Goal: Entertainment & Leisure: Consume media (video, audio)

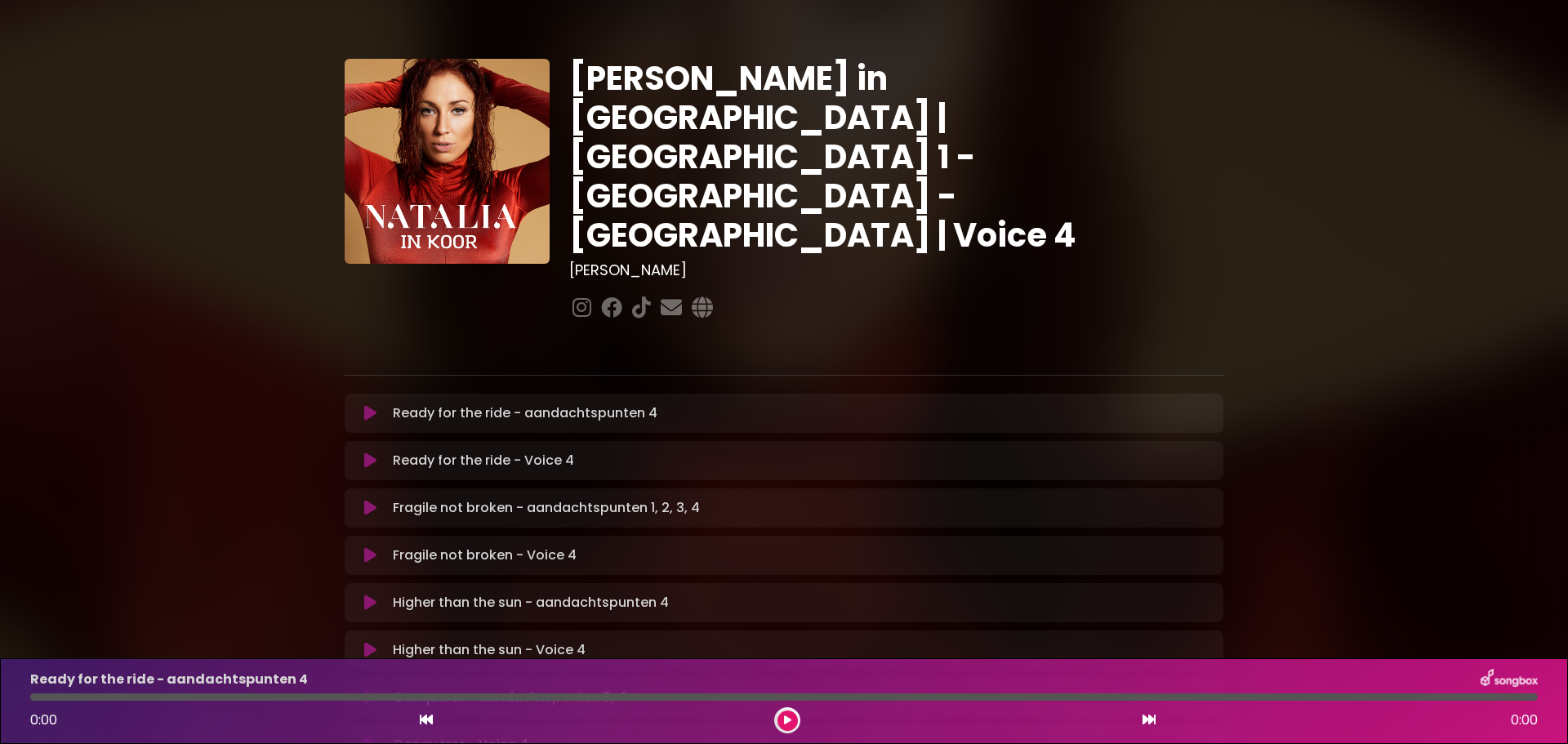
click at [367, 452] on icon at bounding box center [370, 460] width 12 height 16
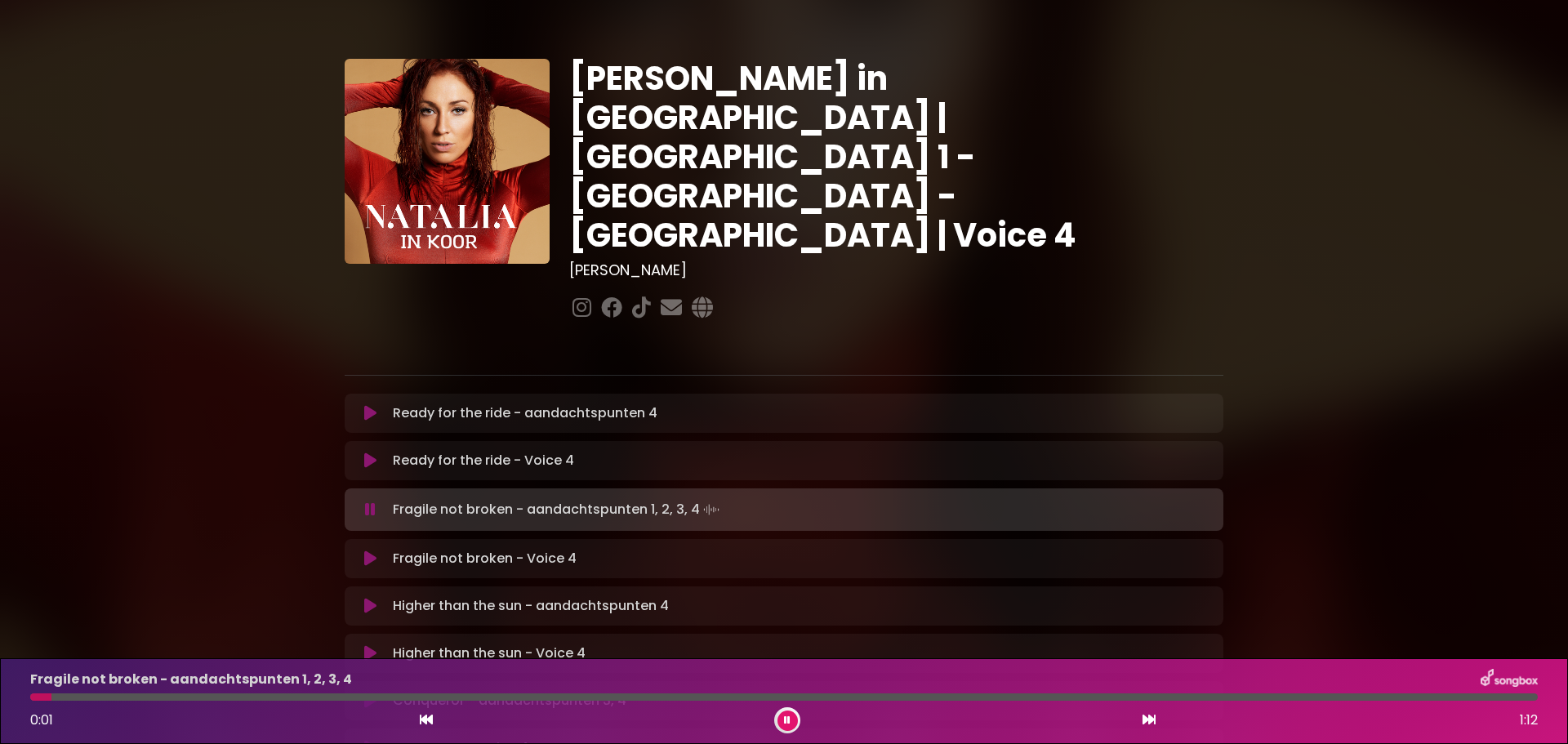
click at [373, 551] on icon at bounding box center [370, 558] width 12 height 16
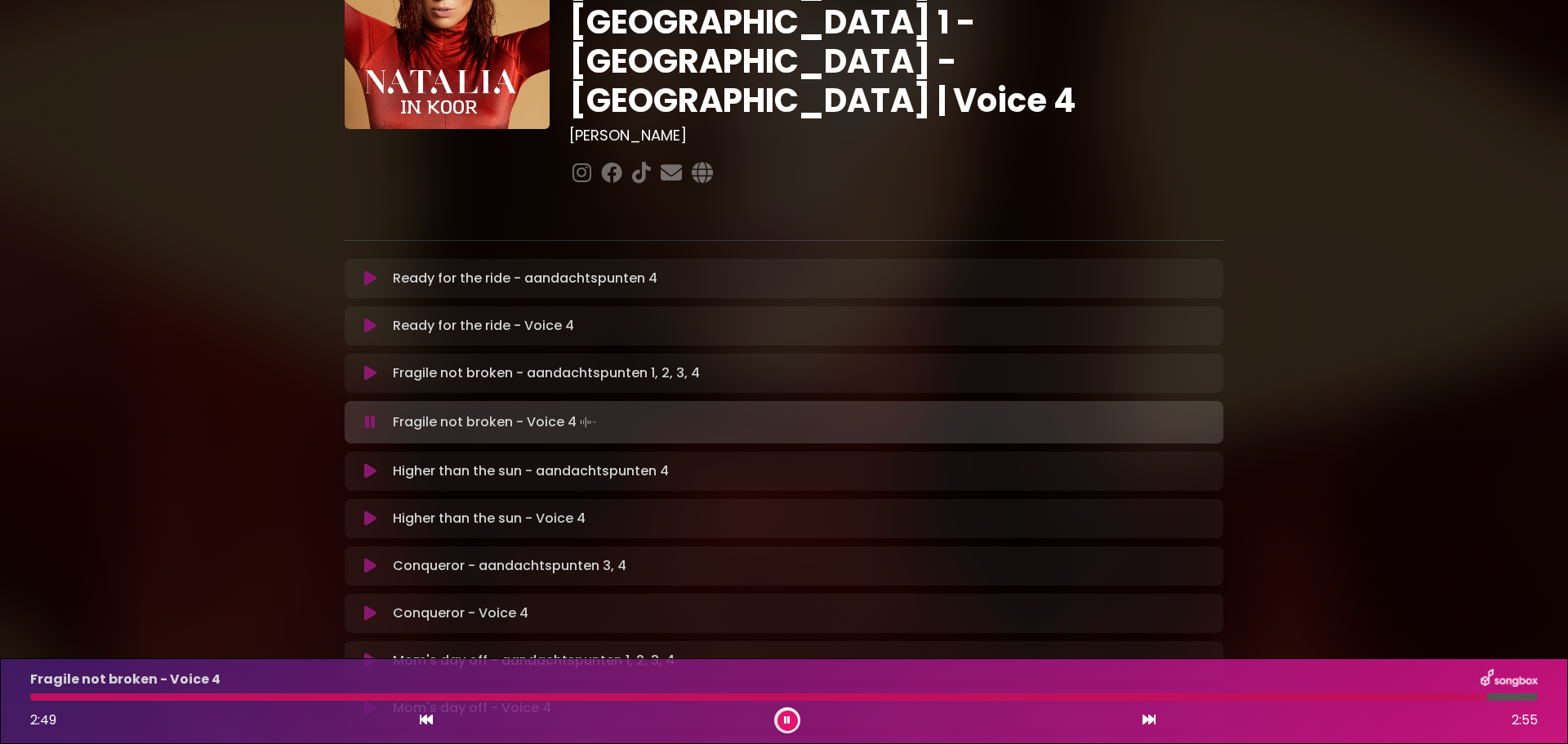
scroll to position [164, 0]
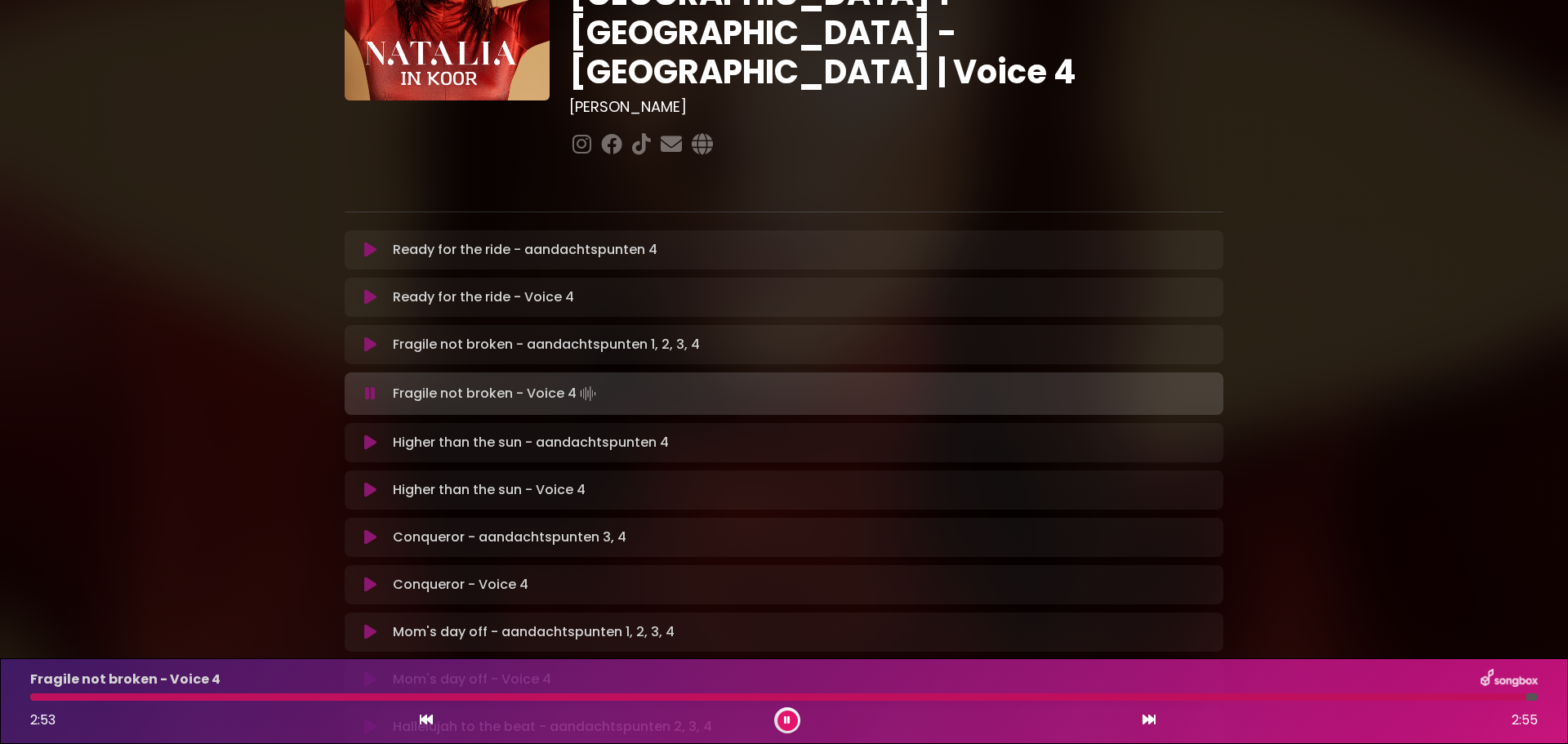
click at [369, 482] on icon at bounding box center [370, 490] width 12 height 16
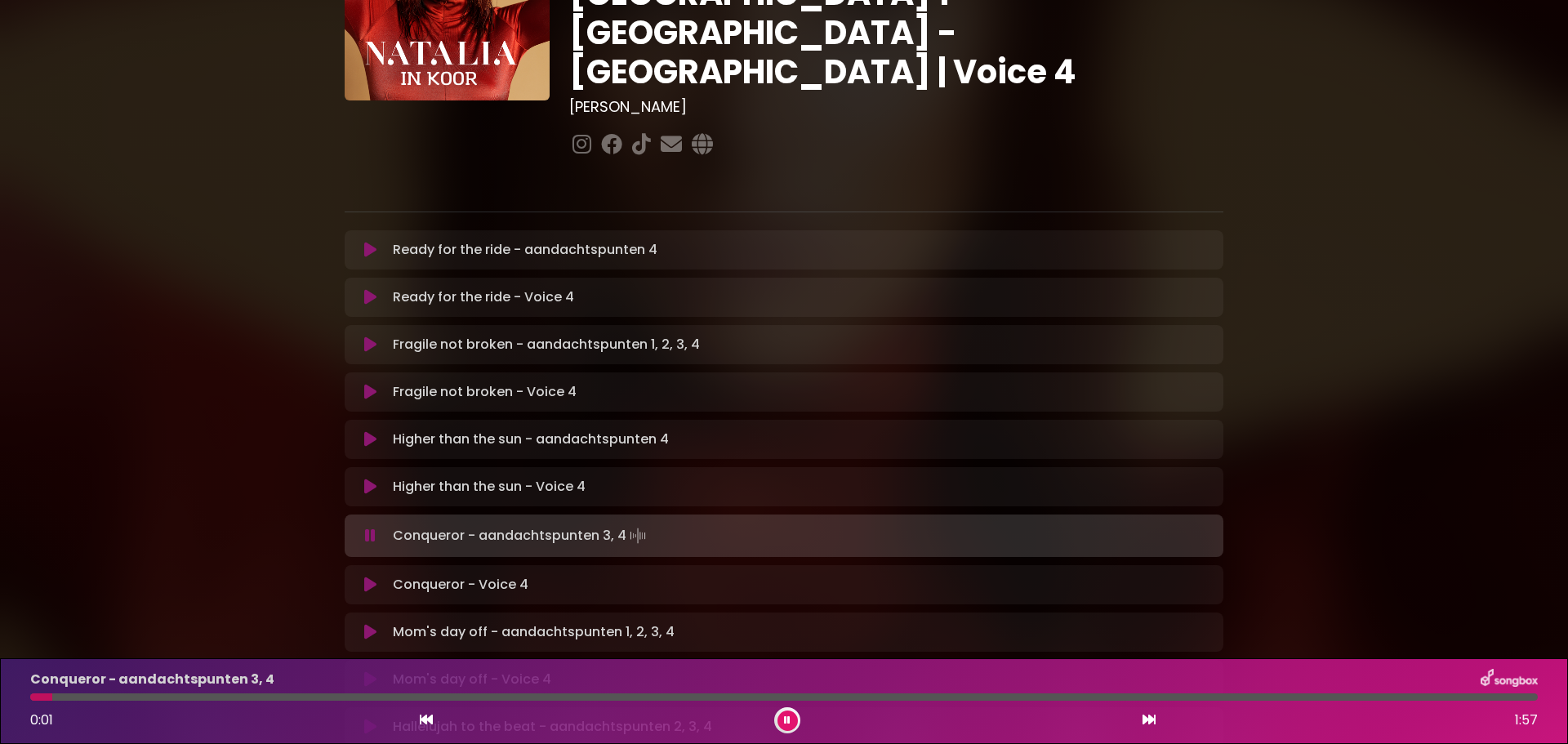
click at [364, 577] on icon at bounding box center [370, 584] width 12 height 16
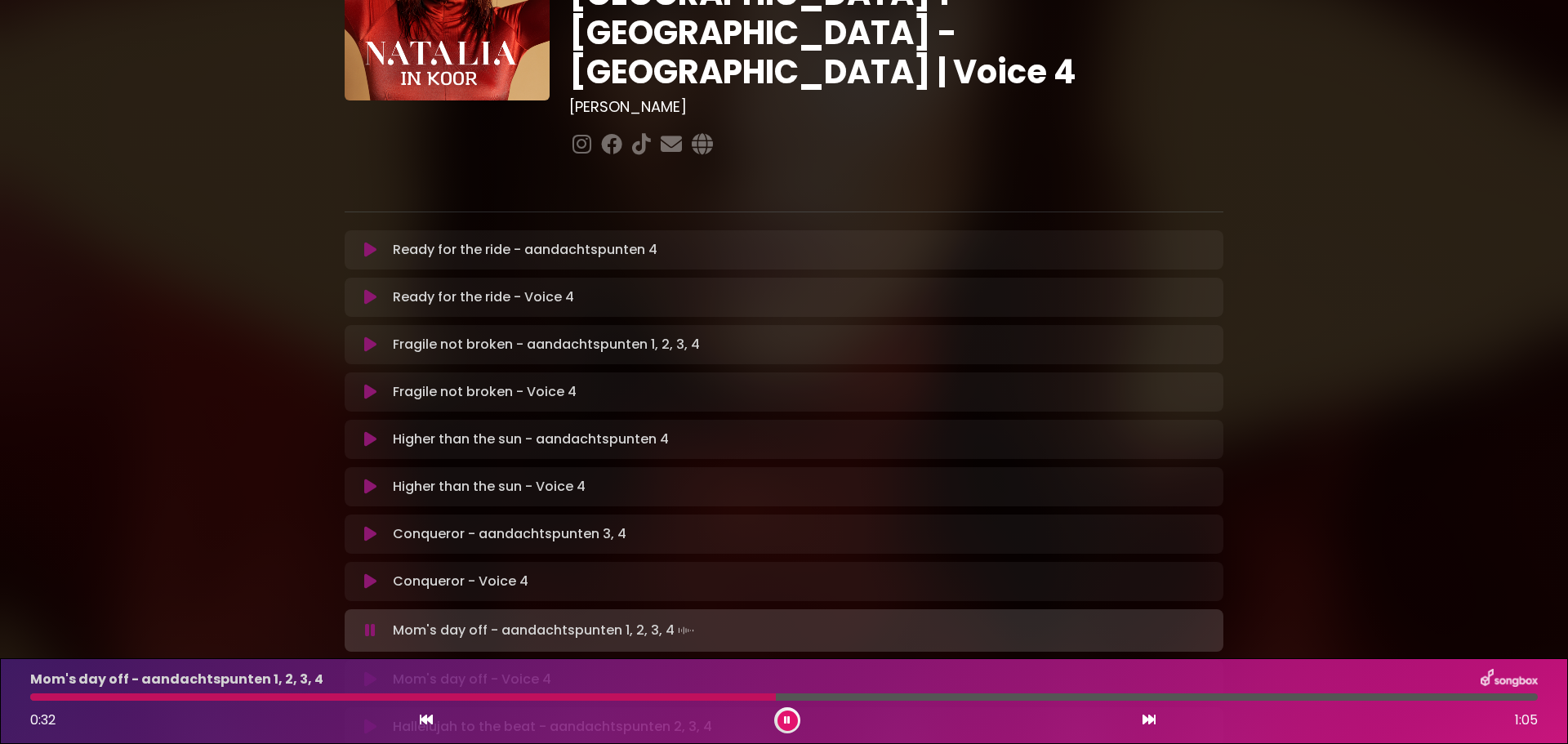
click at [782, 719] on button at bounding box center [787, 720] width 20 height 20
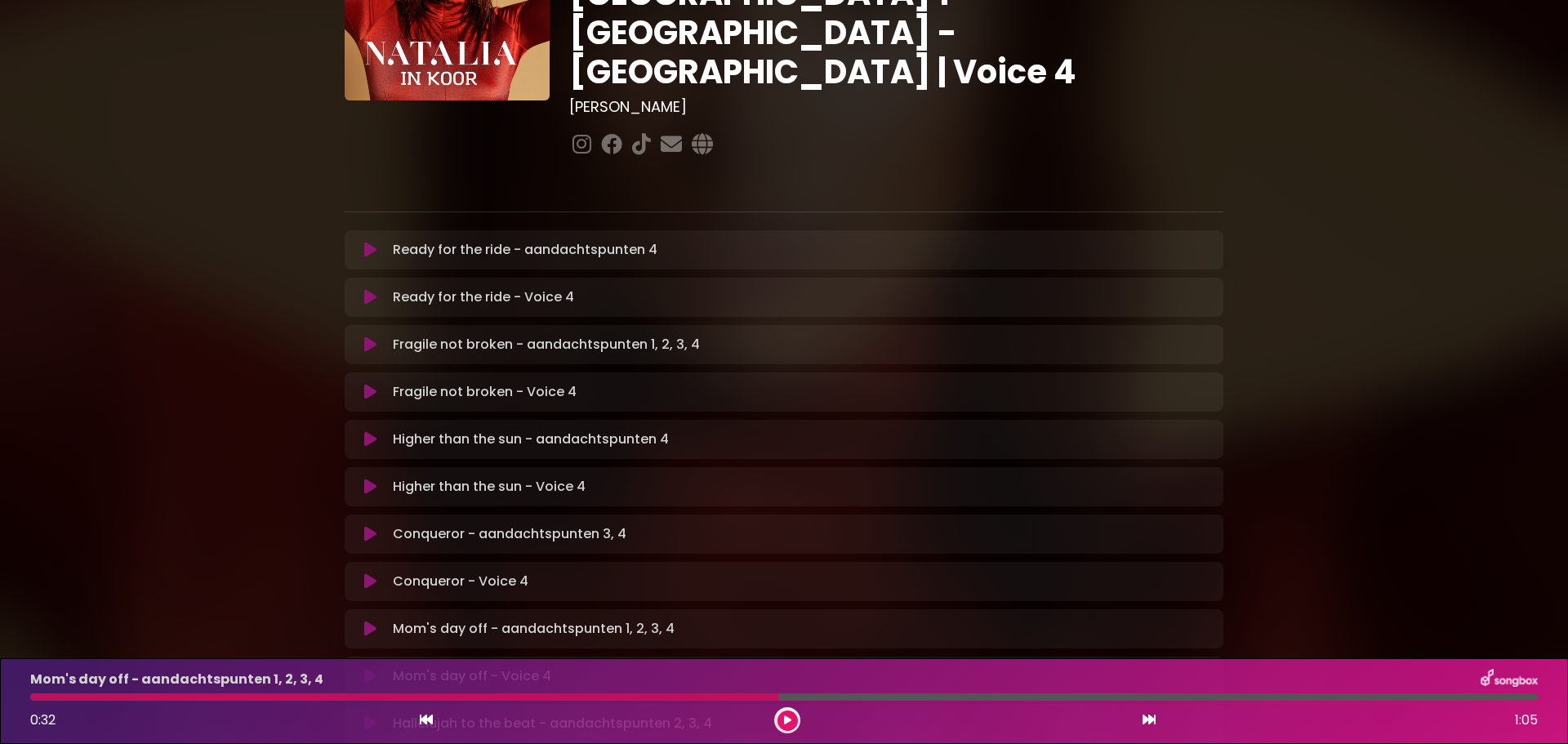
click at [777, 711] on button at bounding box center [787, 720] width 20 height 20
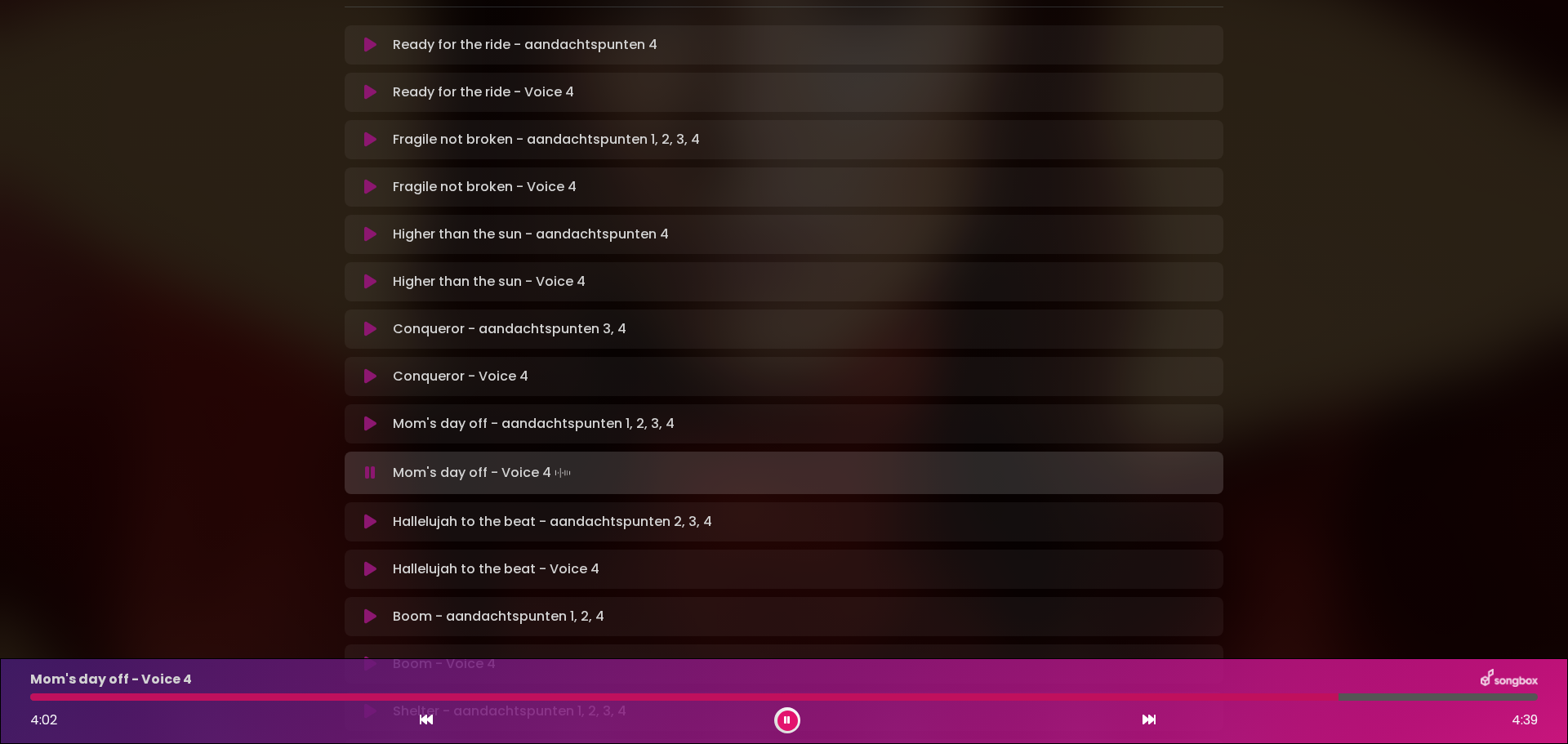
scroll to position [408, 0]
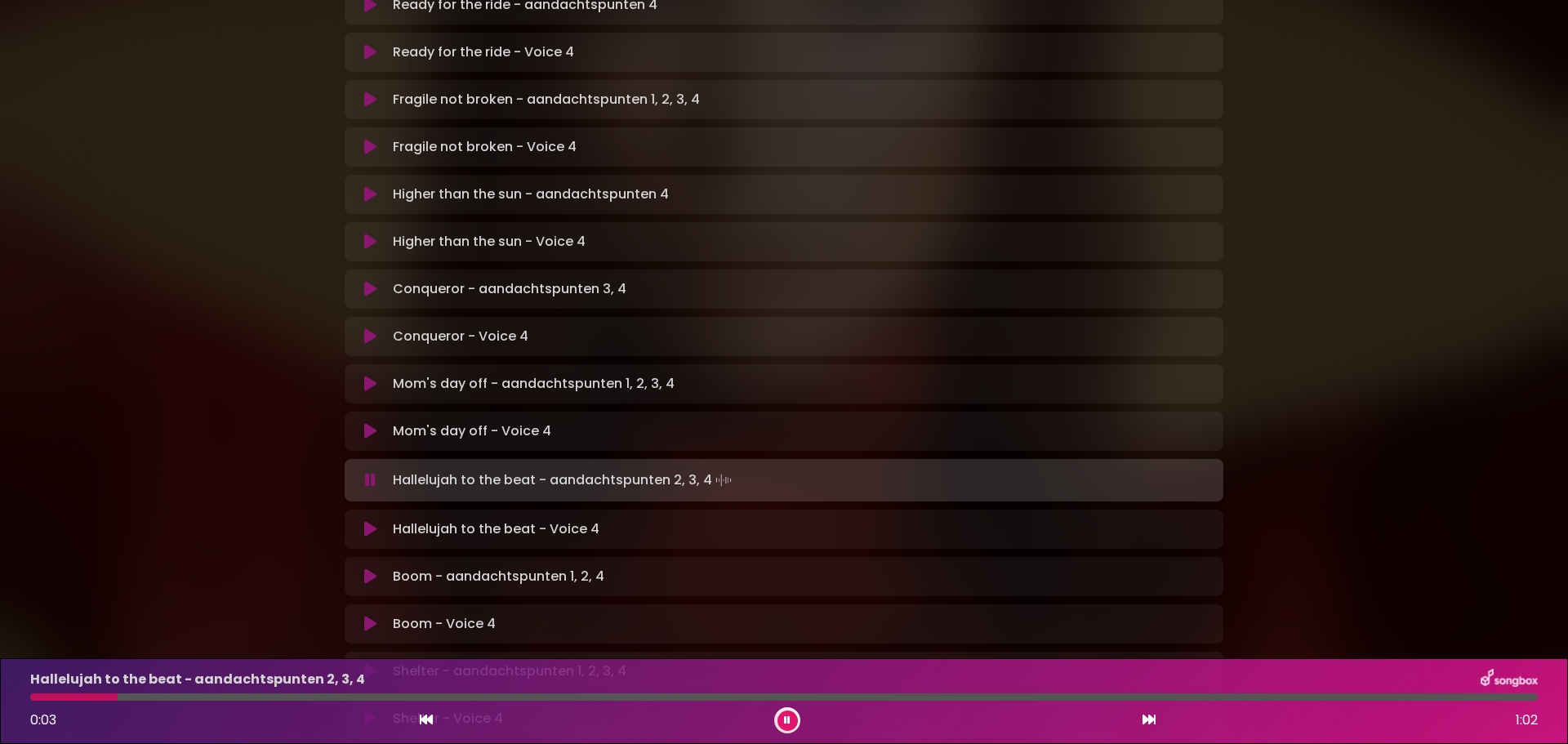
drag, startPoint x: 791, startPoint y: 717, endPoint x: 804, endPoint y: 714, distance: 13.3
click at [791, 716] on button at bounding box center [787, 720] width 20 height 20
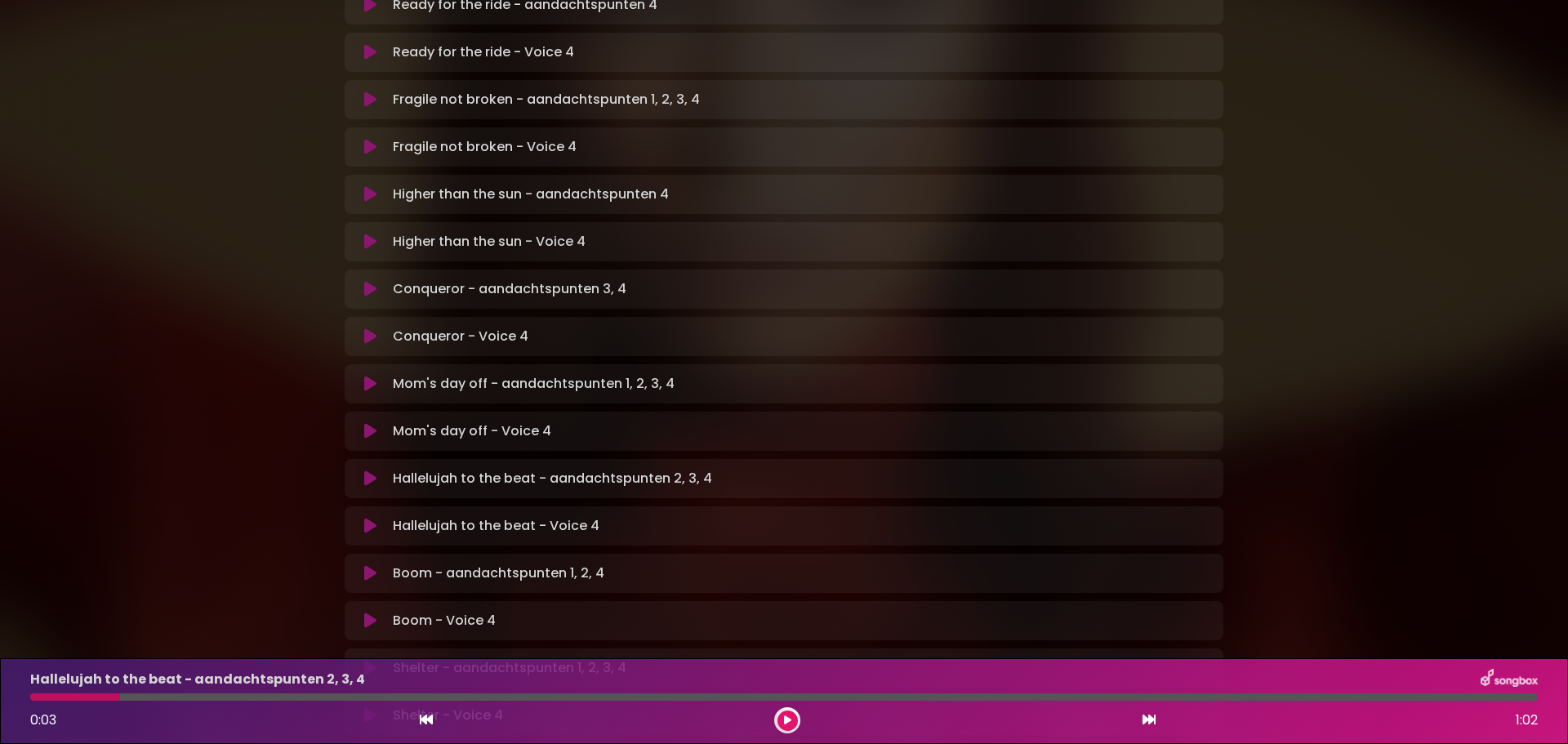
click at [377, 518] on button at bounding box center [370, 526] width 32 height 16
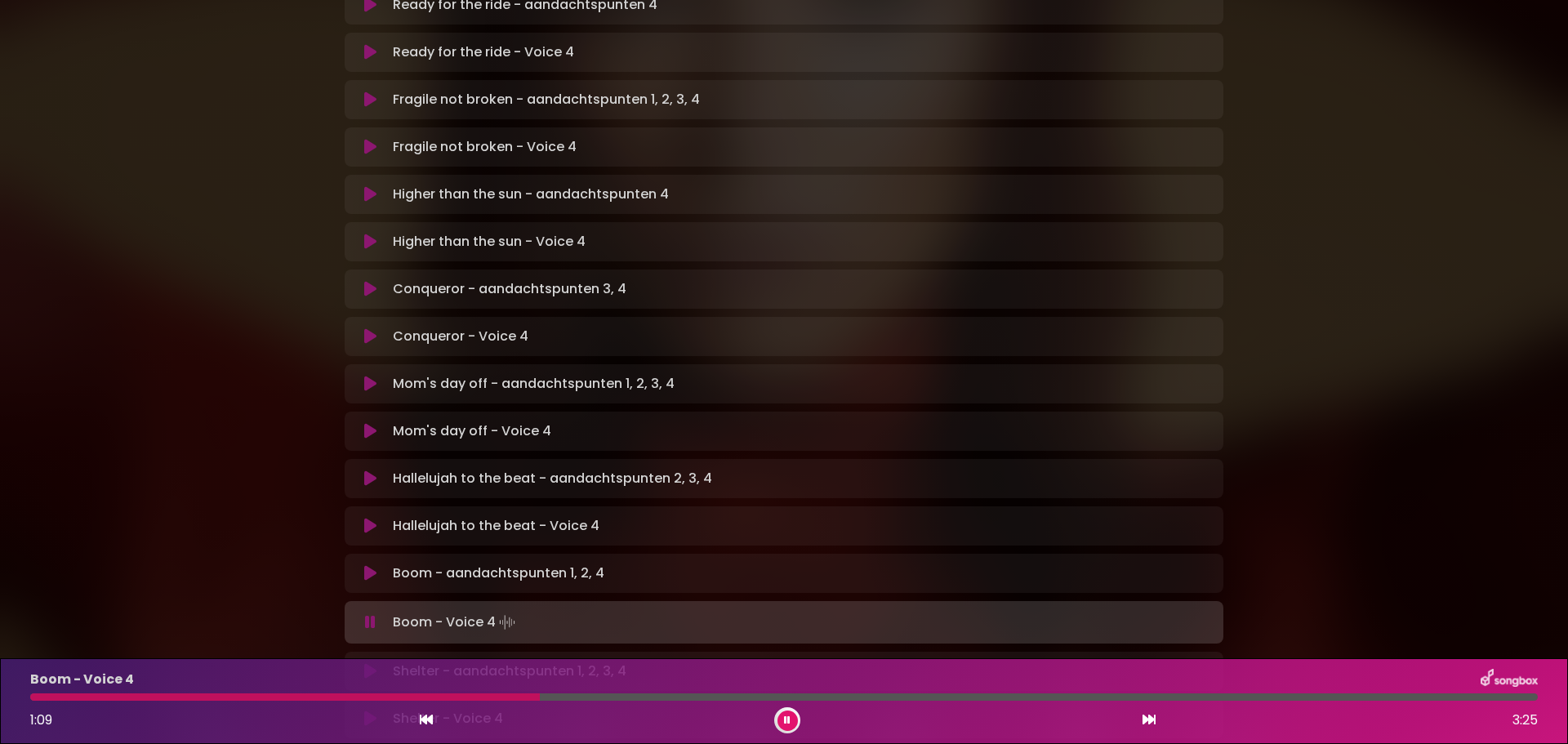
click at [535, 692] on div "Boom - Voice 4 1:09 3:25" at bounding box center [783, 701] width 1527 height 64
click at [427, 719] on icon at bounding box center [426, 720] width 13 height 13
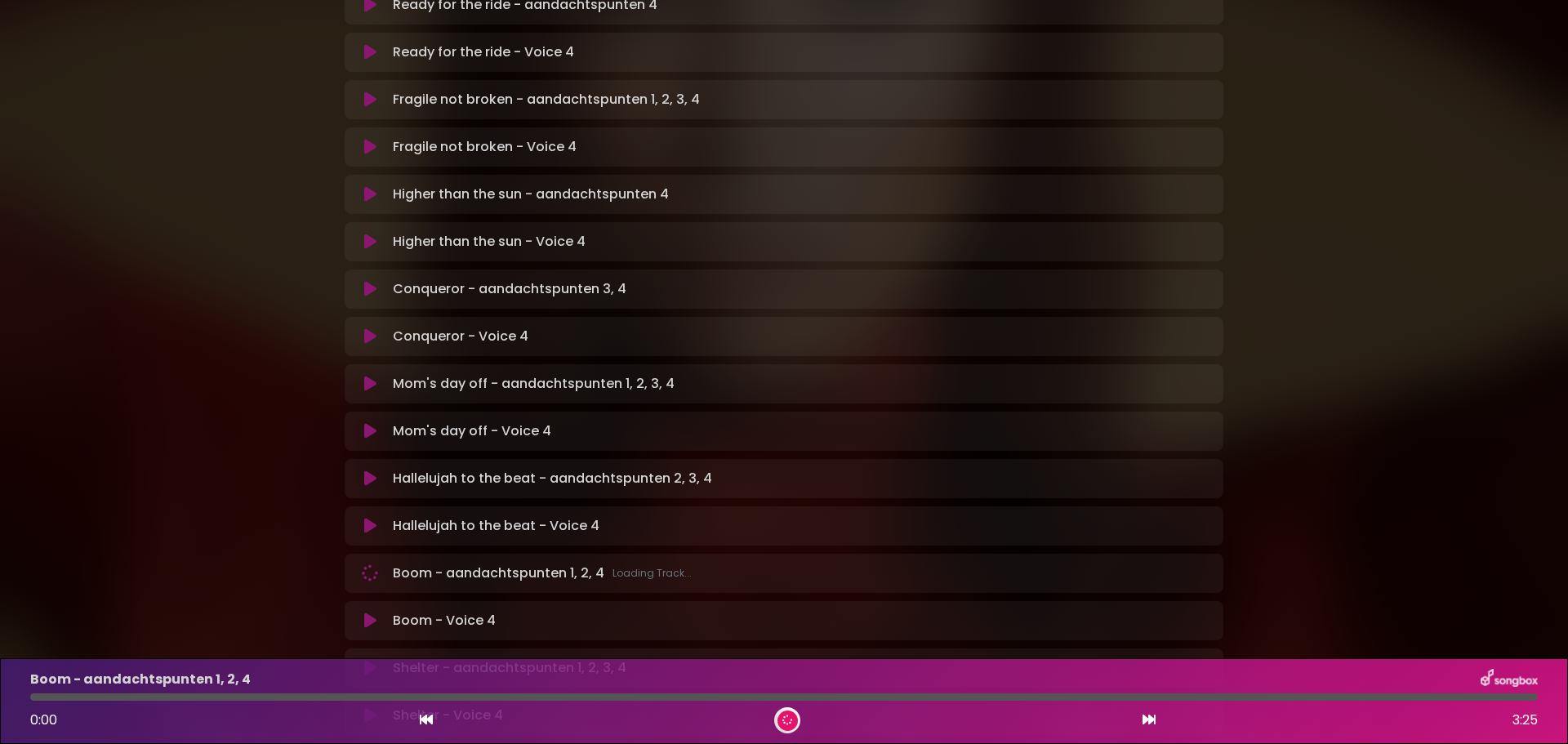
click at [427, 719] on icon at bounding box center [426, 720] width 13 height 13
click at [426, 720] on icon at bounding box center [426, 720] width 13 height 13
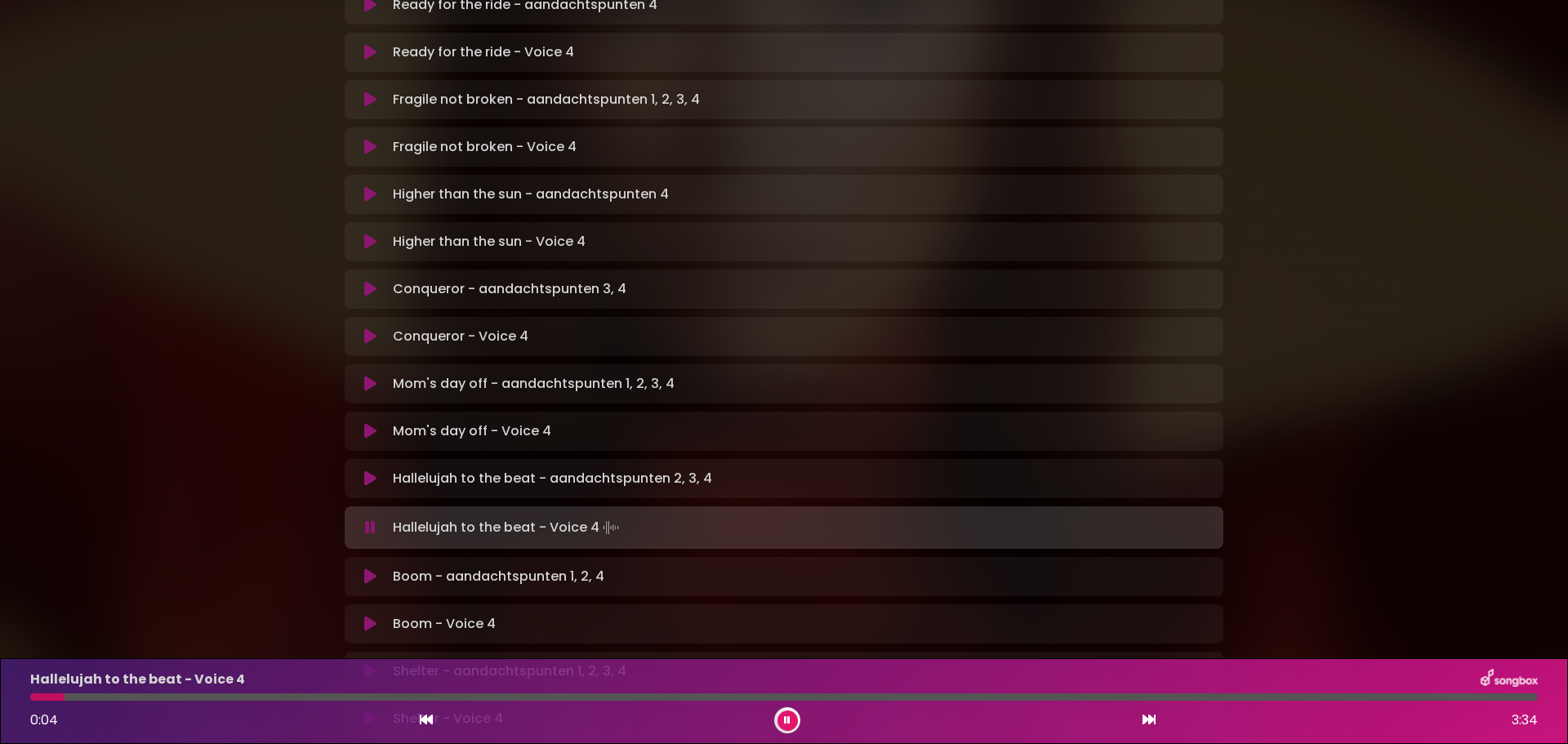
click at [368, 616] on icon at bounding box center [370, 624] width 12 height 16
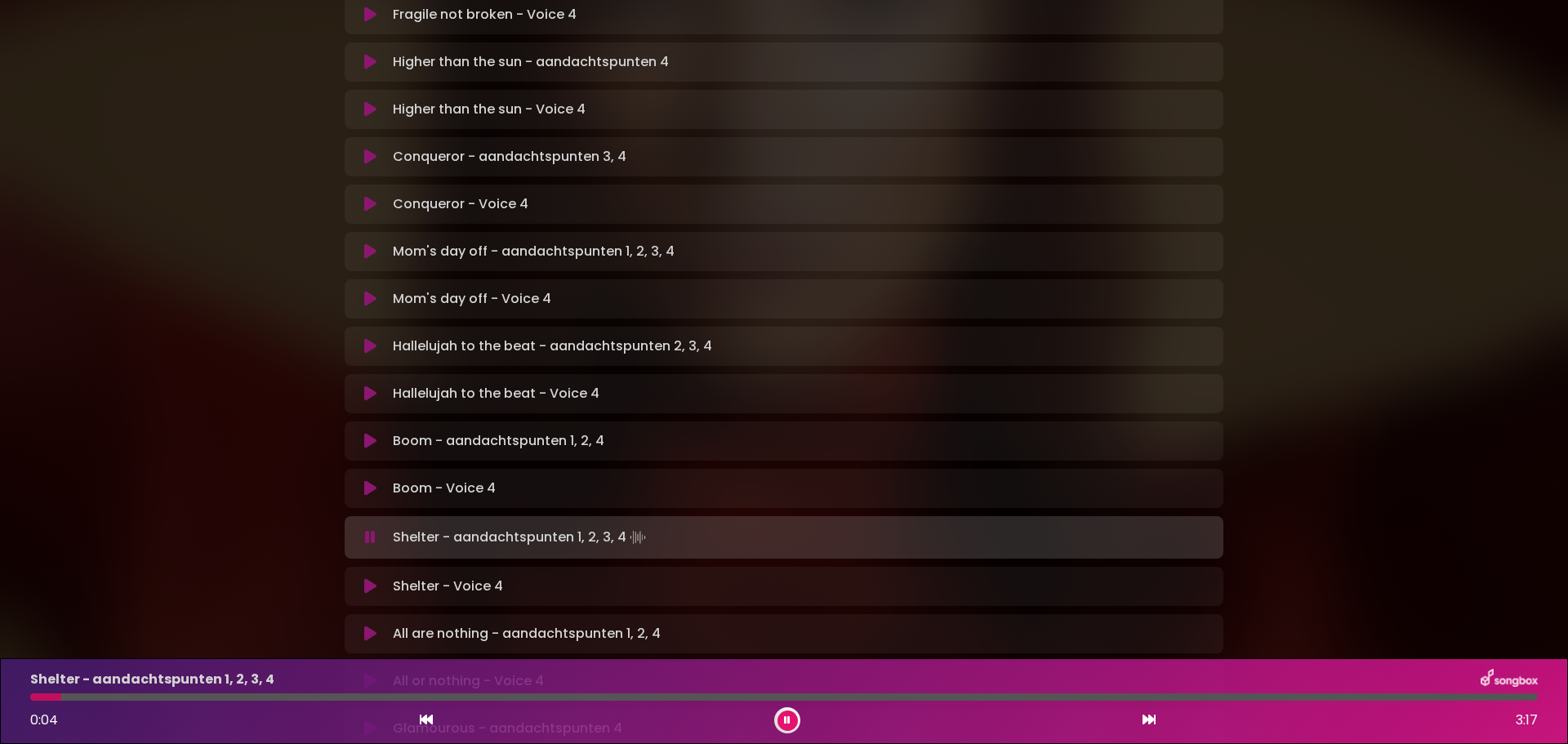
scroll to position [572, 0]
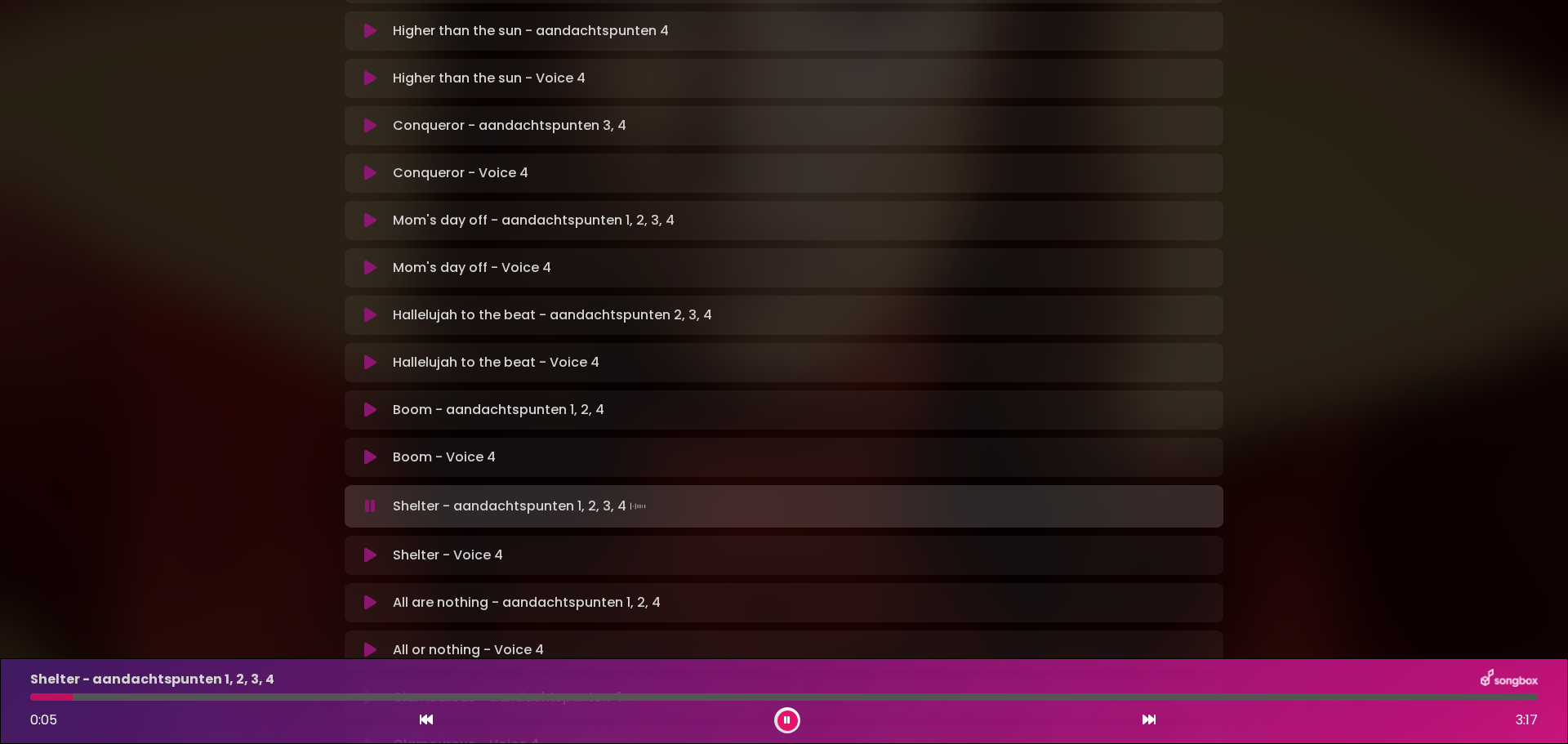
click at [367, 547] on icon at bounding box center [370, 555] width 12 height 16
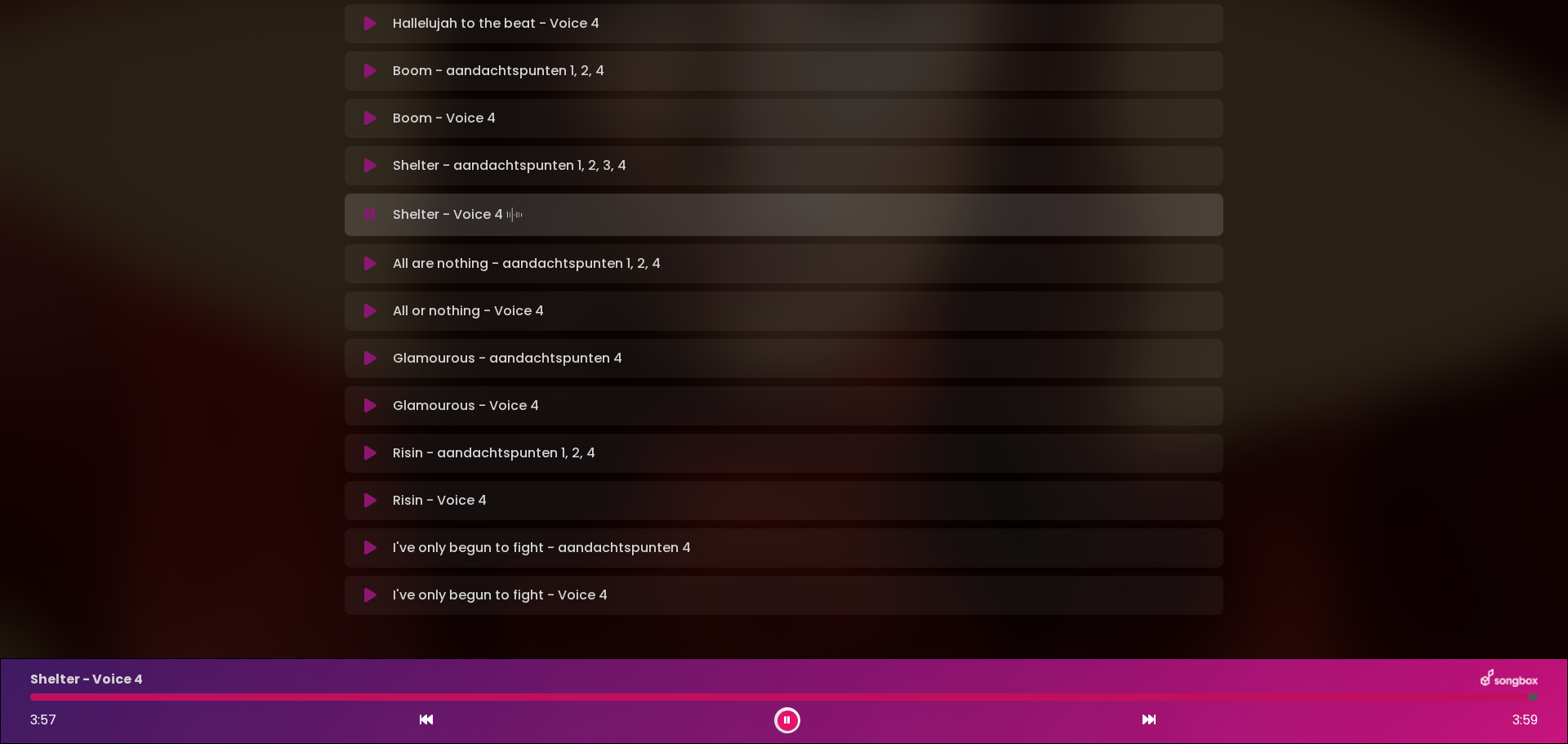
scroll to position [911, 0]
click at [366, 302] on icon at bounding box center [370, 310] width 12 height 16
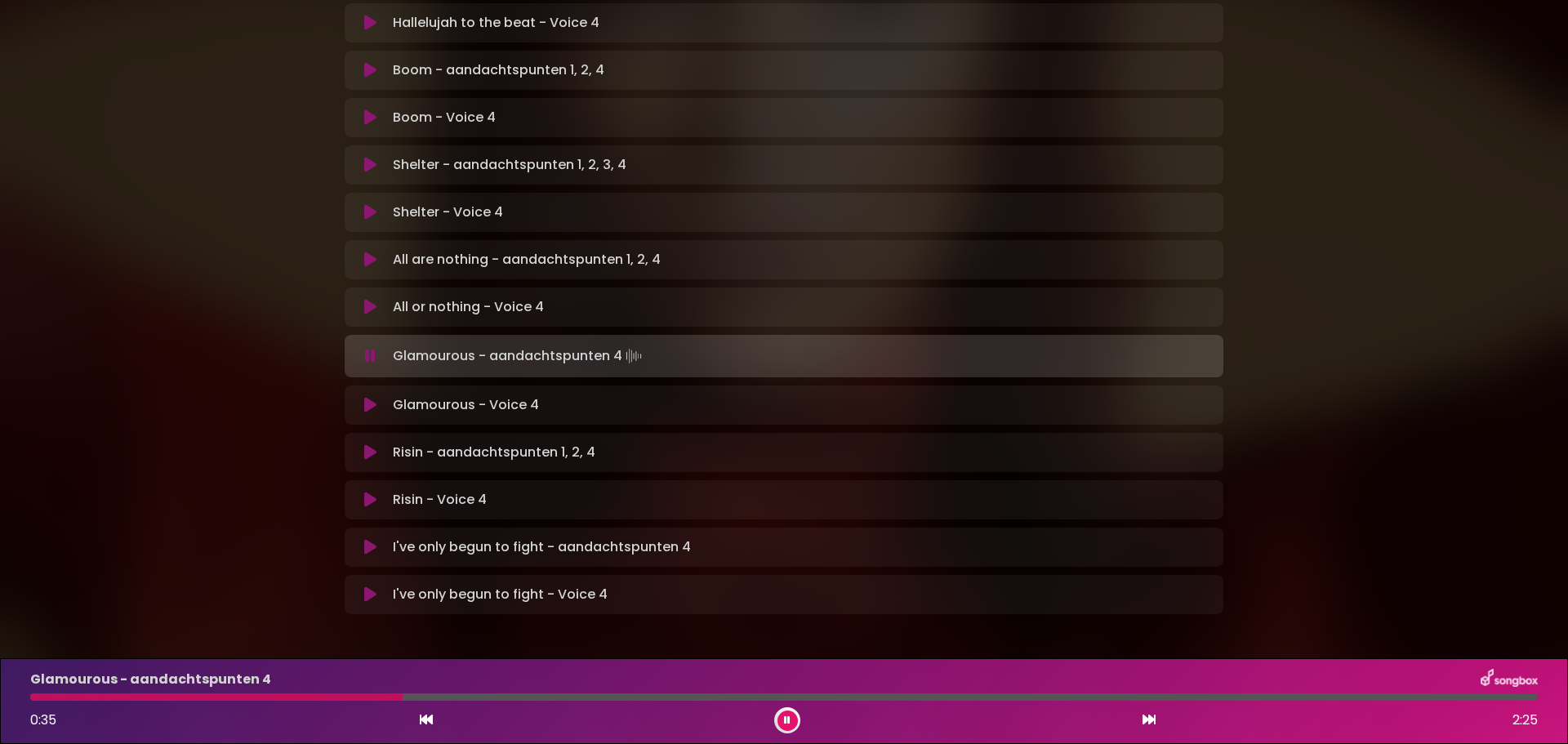
click at [367, 397] on icon at bounding box center [370, 405] width 12 height 16
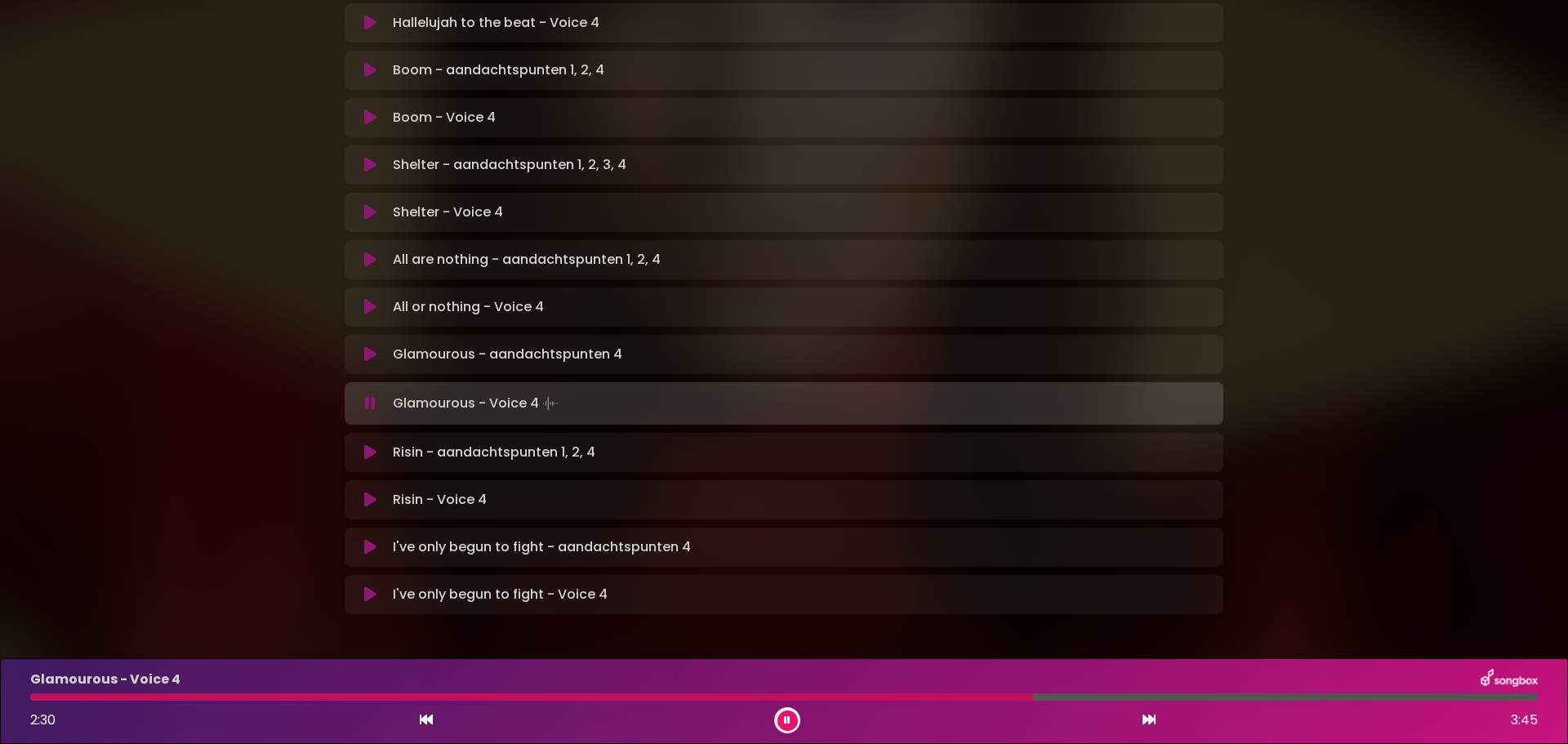
click at [365, 586] on icon at bounding box center [370, 594] width 12 height 16
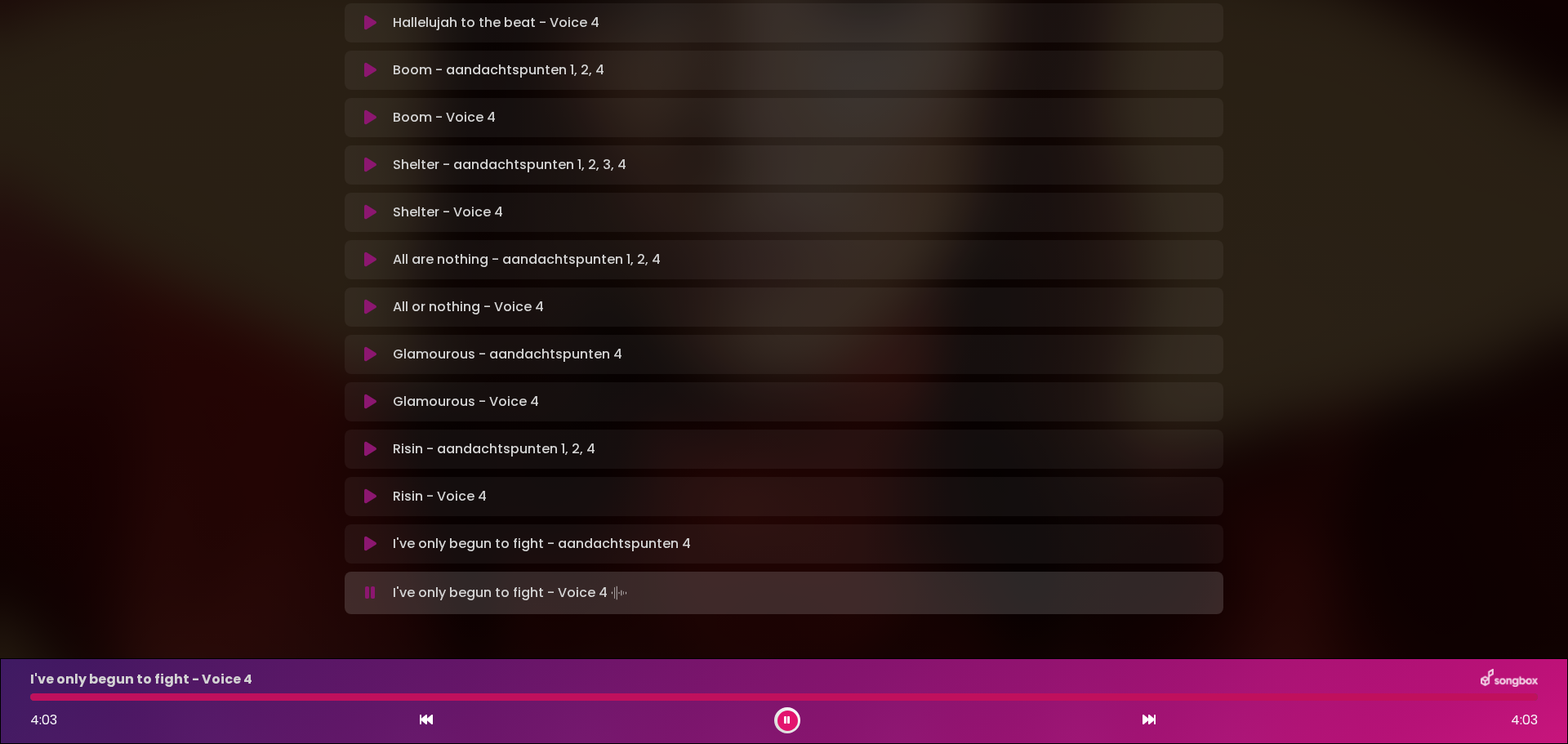
click at [373, 489] on icon at bounding box center [370, 496] width 12 height 16
